Goal: Task Accomplishment & Management: Manage account settings

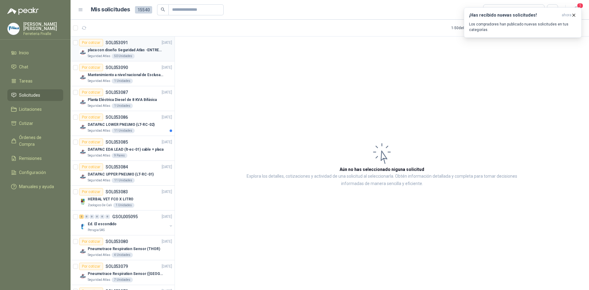
click at [110, 48] on p "placa con diseño Seguridad Atlas -ENTREGA en [GEOGRAPHIC_DATA]" at bounding box center [126, 50] width 76 height 6
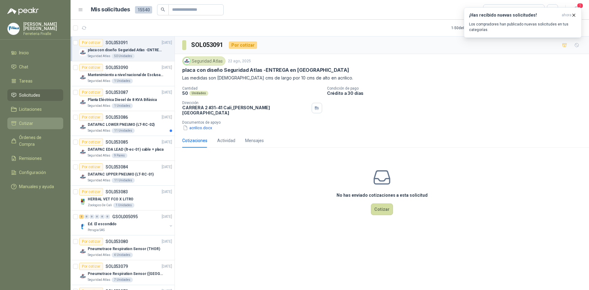
click at [24, 126] on span "Cotizar" at bounding box center [26, 123] width 14 height 7
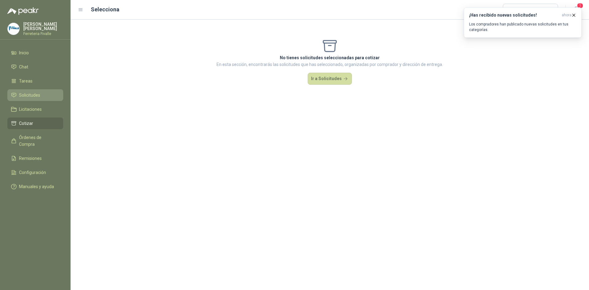
click at [29, 98] on span "Solicitudes" at bounding box center [29, 95] width 21 height 7
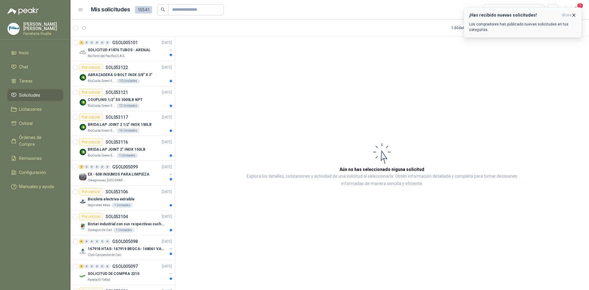
click at [572, 13] on icon "button" at bounding box center [573, 15] width 5 height 5
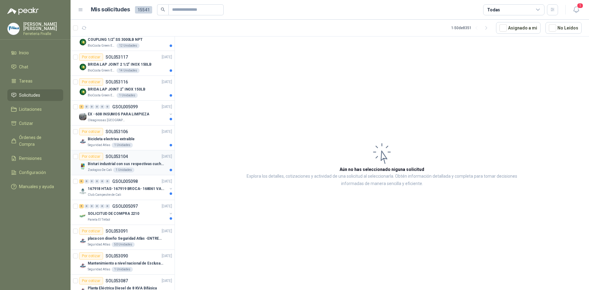
scroll to position [61, 0]
click at [113, 211] on p "SOLICITUD DE COMPRA 2210" at bounding box center [114, 212] width 52 height 6
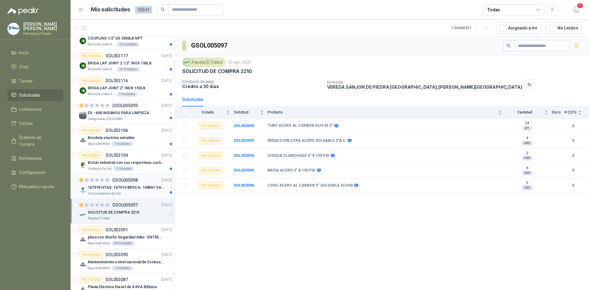
click at [121, 182] on p "GSOL005098" at bounding box center [124, 180] width 25 height 4
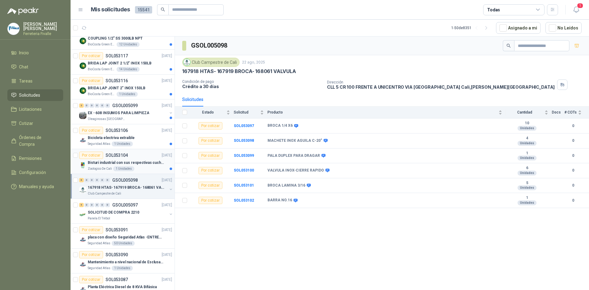
click at [112, 159] on div "Bisturi industrial con sus respectivas cuchillas segun muestra" at bounding box center [130, 162] width 84 height 7
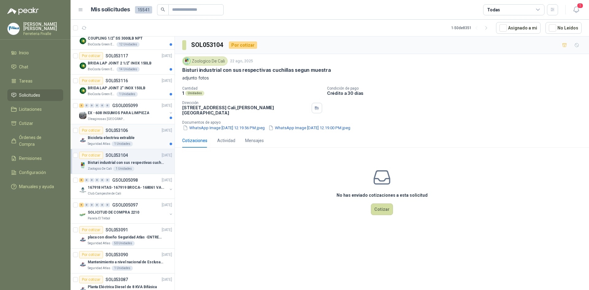
click at [116, 134] on div "Bicicleta electriva extraible" at bounding box center [130, 137] width 84 height 7
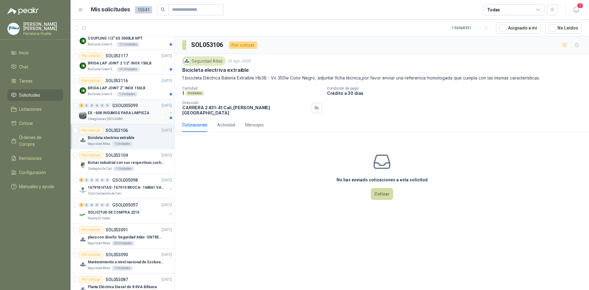
click at [120, 111] on p "EX - 608 INSUMOS PARA LIMPIEZA" at bounding box center [118, 113] width 61 height 6
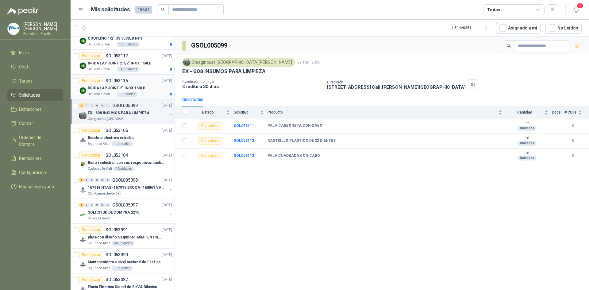
click at [98, 87] on p "BRIDA LAP JOINT 2" INOX 150LB" at bounding box center [117, 88] width 58 height 6
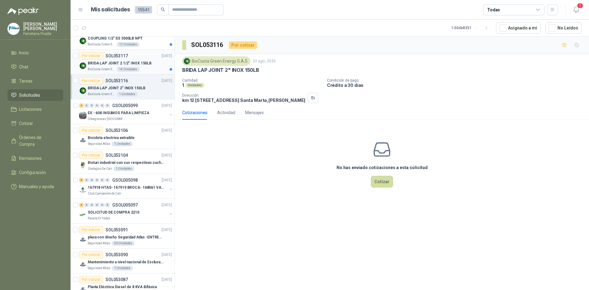
click at [107, 62] on p "BRIDA LAP JOINT 2 1/2" INOX 150LB" at bounding box center [120, 63] width 64 height 6
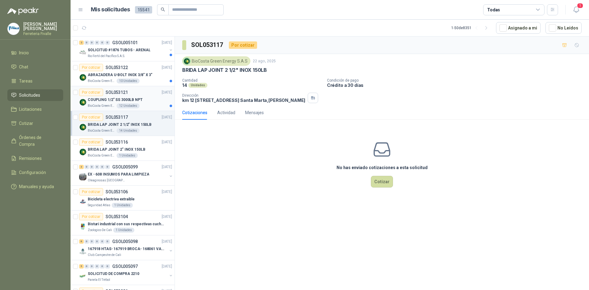
click at [100, 99] on p "COUPLING 1/2" SS 3000LB NPT" at bounding box center [115, 100] width 55 height 6
click at [107, 72] on p "ABRAZADERA U-BOLT INOX 3/8" X 3"" at bounding box center [120, 75] width 65 height 6
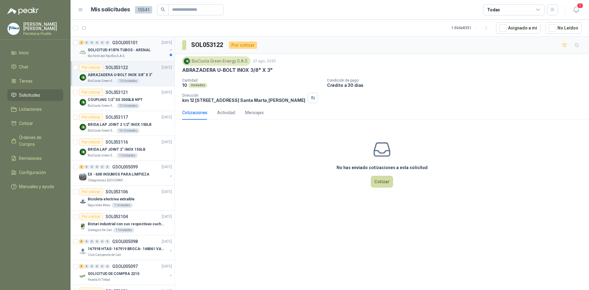
click at [116, 50] on p "SOLICITUD #1876 TUBOS - ARENAL" at bounding box center [119, 50] width 63 height 6
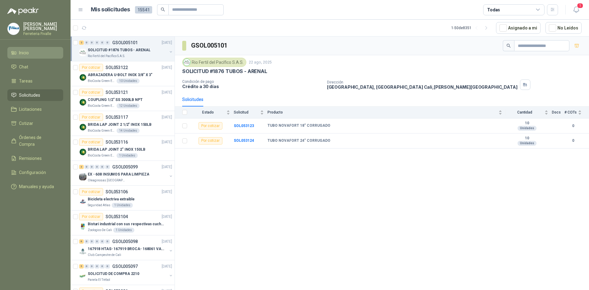
click at [57, 56] on li "Inicio" at bounding box center [35, 52] width 48 height 7
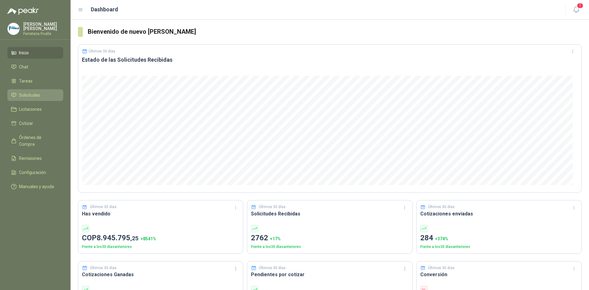
click at [27, 97] on span "Solicitudes" at bounding box center [29, 95] width 21 height 7
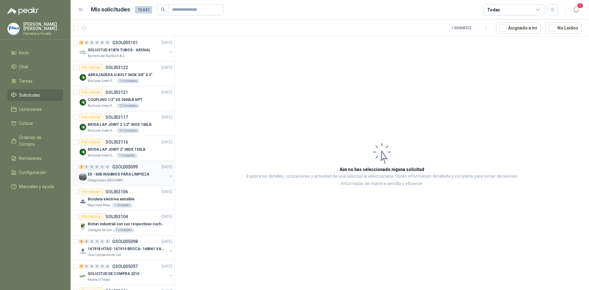
click at [113, 175] on p "EX - 608 INSUMOS PARA LIMPIEZA" at bounding box center [118, 174] width 61 height 6
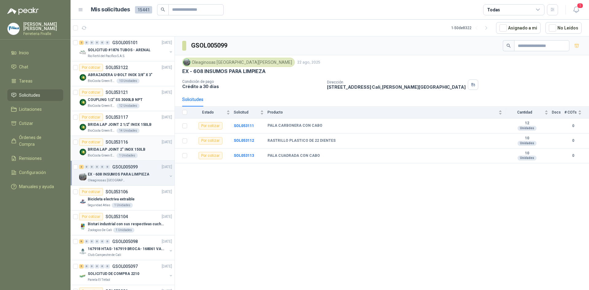
click at [115, 149] on p "BRIDA LAP JOINT 2" INOX 150LB" at bounding box center [117, 150] width 58 height 6
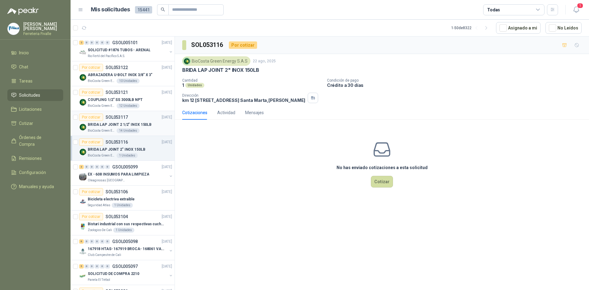
click at [117, 119] on p "SOL053117" at bounding box center [117, 117] width 22 height 4
click at [120, 96] on div "COUPLING 1/2" SS 3000LB NPT" at bounding box center [130, 99] width 84 height 7
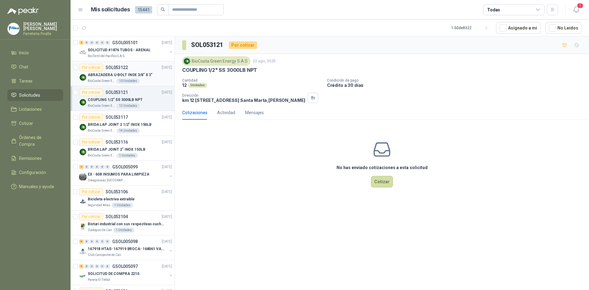
click at [121, 71] on div "ABRAZADERA U-BOLT INOX 3/8" X 3"" at bounding box center [130, 74] width 84 height 7
click at [119, 50] on p "SOLICITUD #1876 TUBOS - ARENAL" at bounding box center [119, 50] width 63 height 6
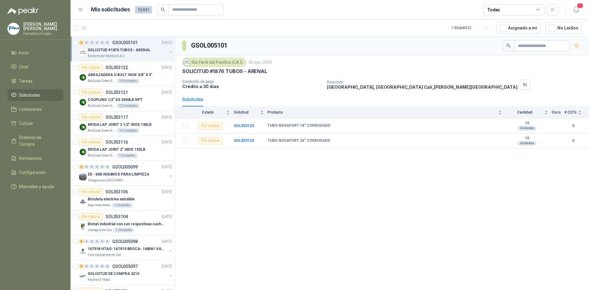
click at [118, 53] on div "SOLICITUD #1876 TUBOS - ARENAL" at bounding box center [127, 49] width 79 height 7
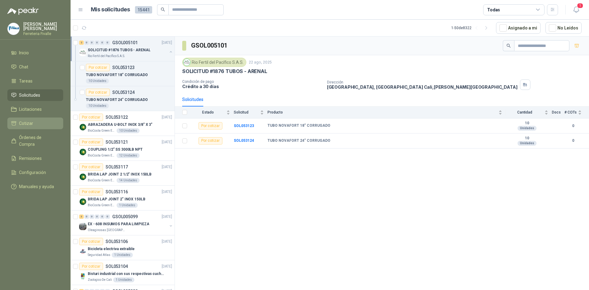
click at [30, 127] on span "Cotizar" at bounding box center [26, 123] width 14 height 7
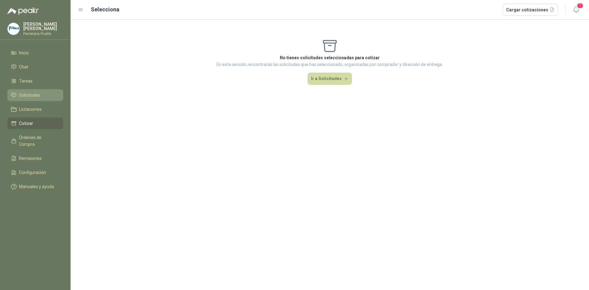
click at [27, 98] on span "Solicitudes" at bounding box center [29, 95] width 21 height 7
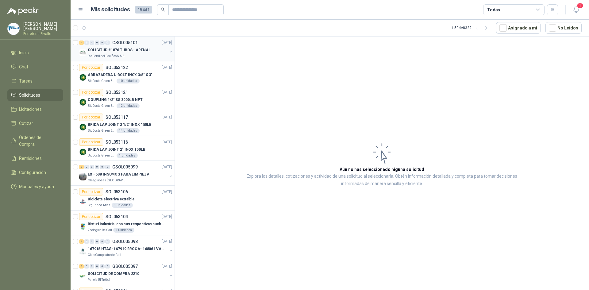
click at [113, 51] on p "SOLICITUD #1876 TUBOS - ARENAL" at bounding box center [119, 50] width 63 height 6
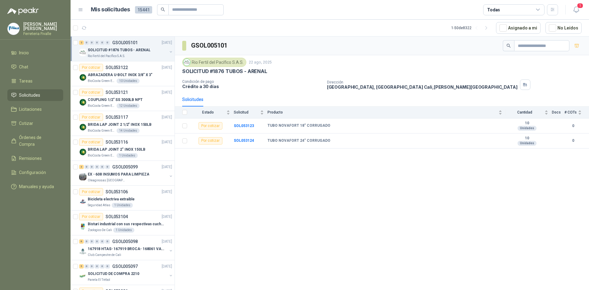
click at [79, 39] on link "2 0 0 0 0 0 GSOL005101 [DATE] SOLICITUD #1876 TUBOS - ARENAL Rio Fertil [PERSON…" at bounding box center [126, 49] width 94 height 20
